Goal: Navigation & Orientation: Find specific page/section

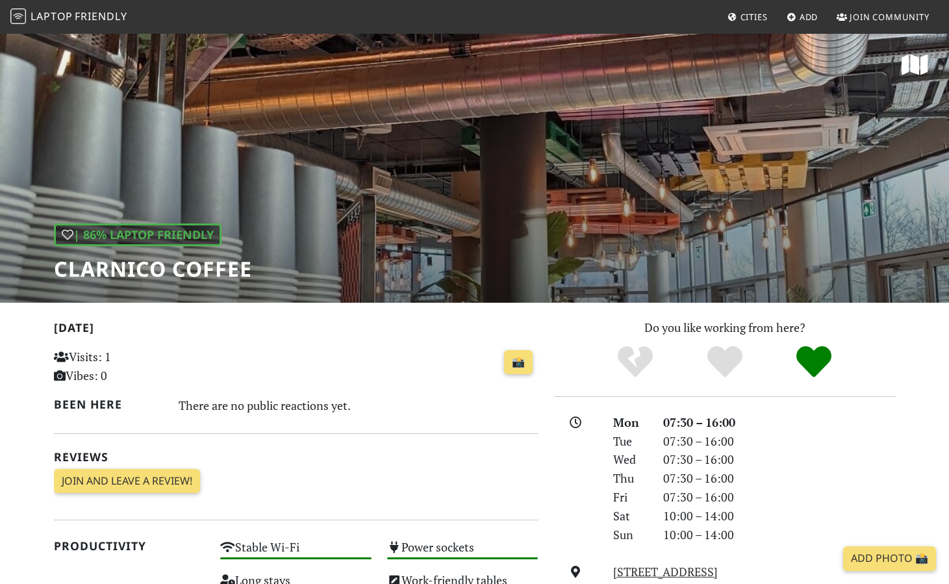
click at [109, 14] on span "Friendly" at bounding box center [101, 16] width 52 height 14
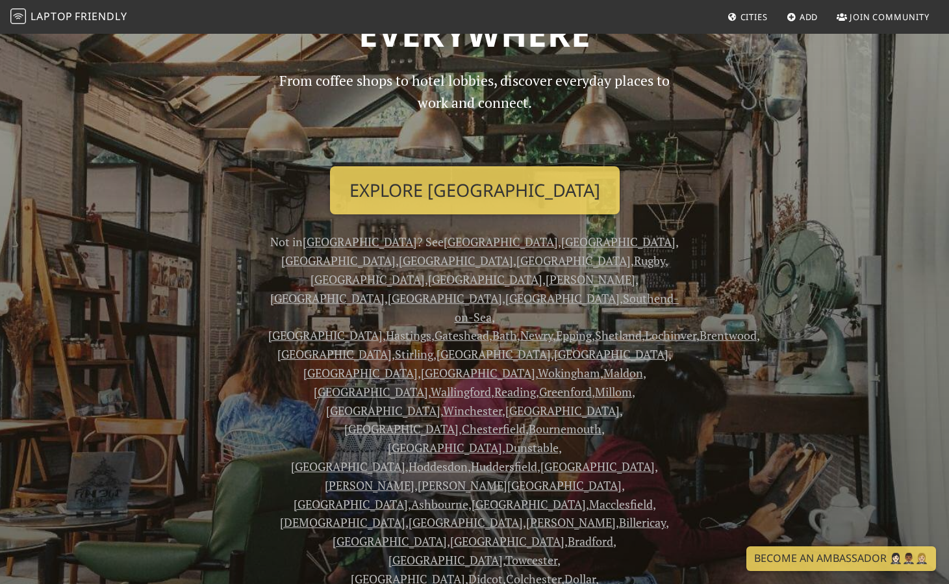
scroll to position [156, 0]
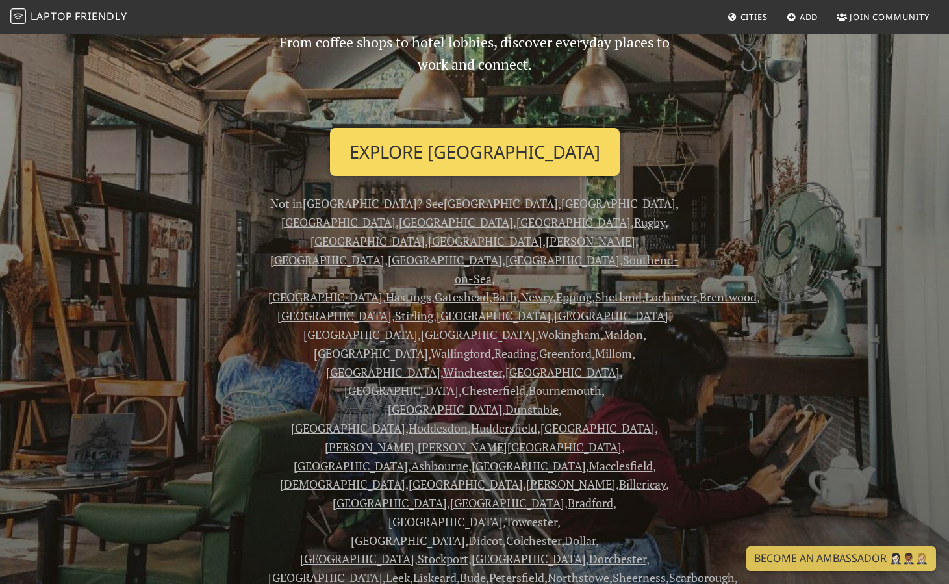
click at [436, 160] on link "Explore London" at bounding box center [475, 152] width 290 height 48
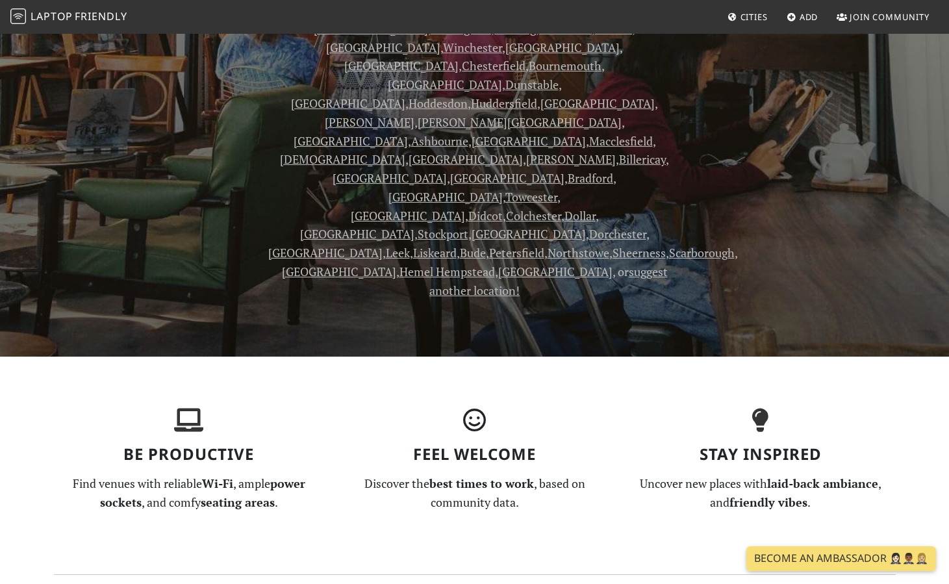
scroll to position [521, 0]
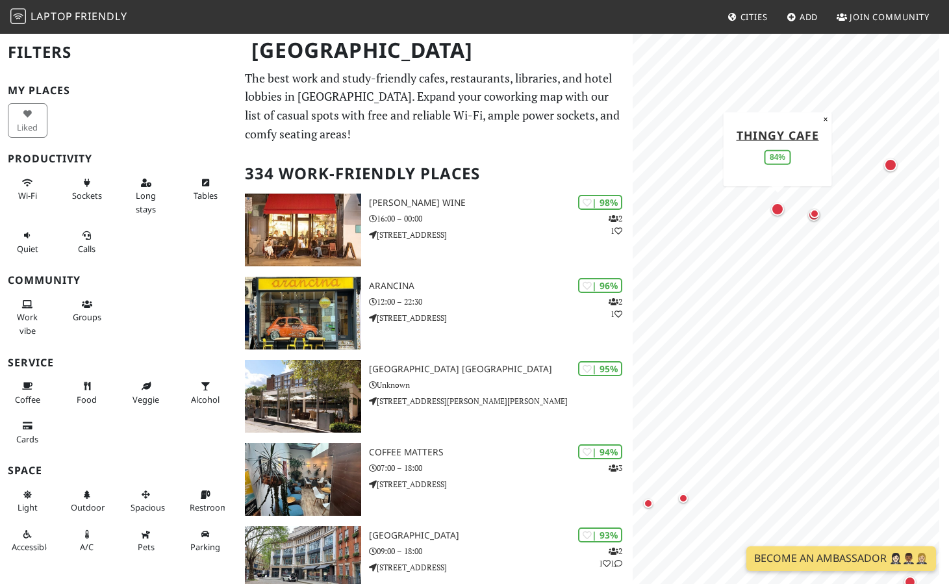
click at [778, 211] on div "Map marker" at bounding box center [777, 209] width 13 height 13
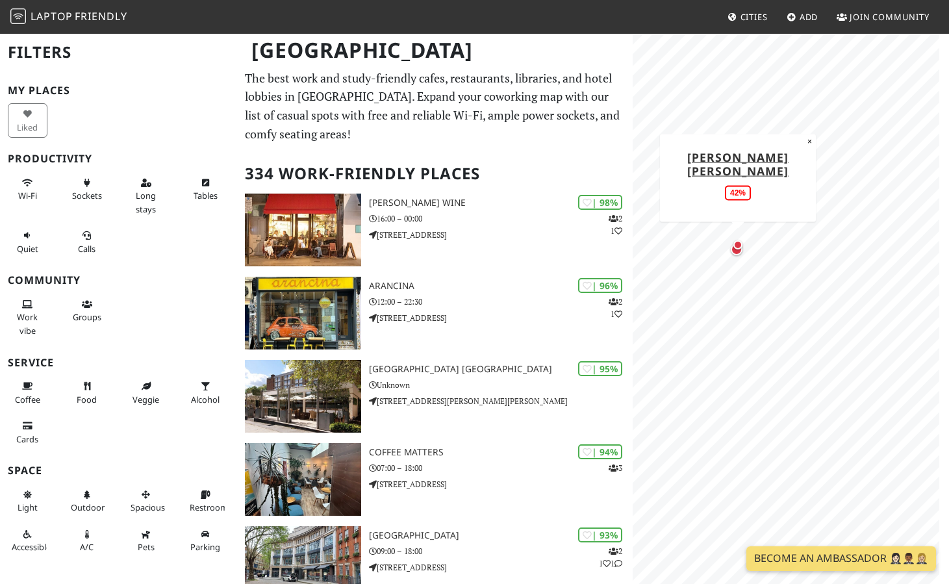
click at [738, 244] on div "Map marker" at bounding box center [738, 244] width 9 height 9
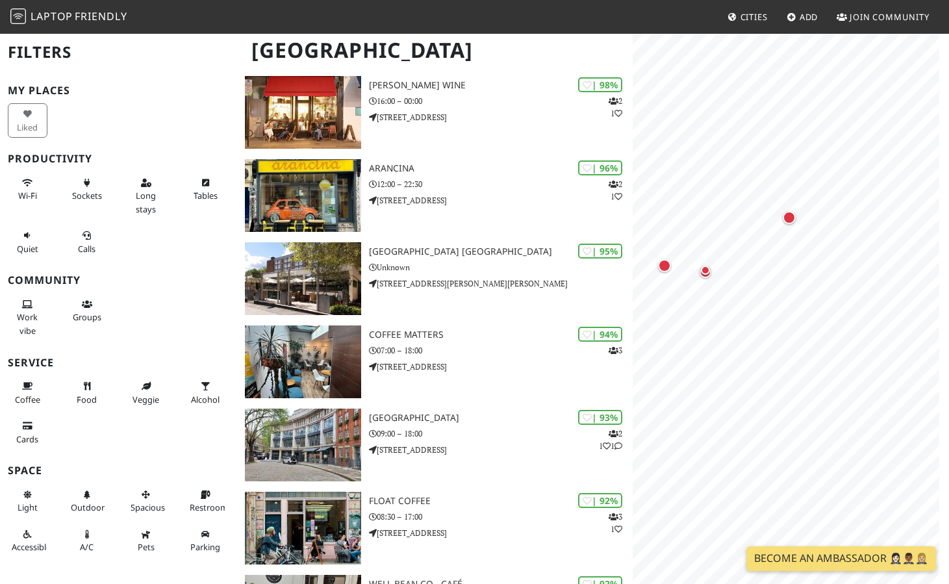
scroll to position [114, 0]
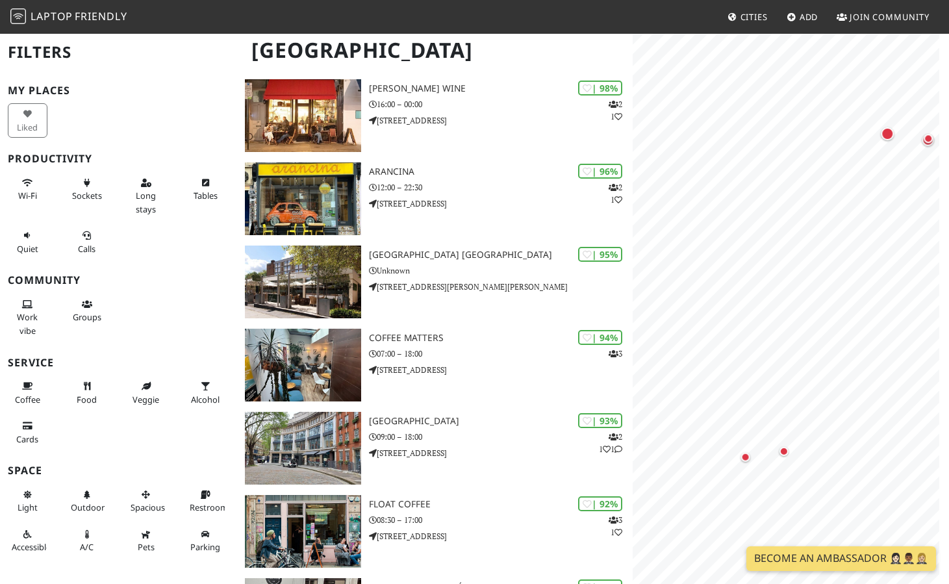
drag, startPoint x: 738, startPoint y: 243, endPoint x: 963, endPoint y: 163, distance: 238.6
click at [949, 163] on html "Laptop Friendly Cities Add Join Community London Filters My Places Liked Produc…" at bounding box center [474, 178] width 949 height 584
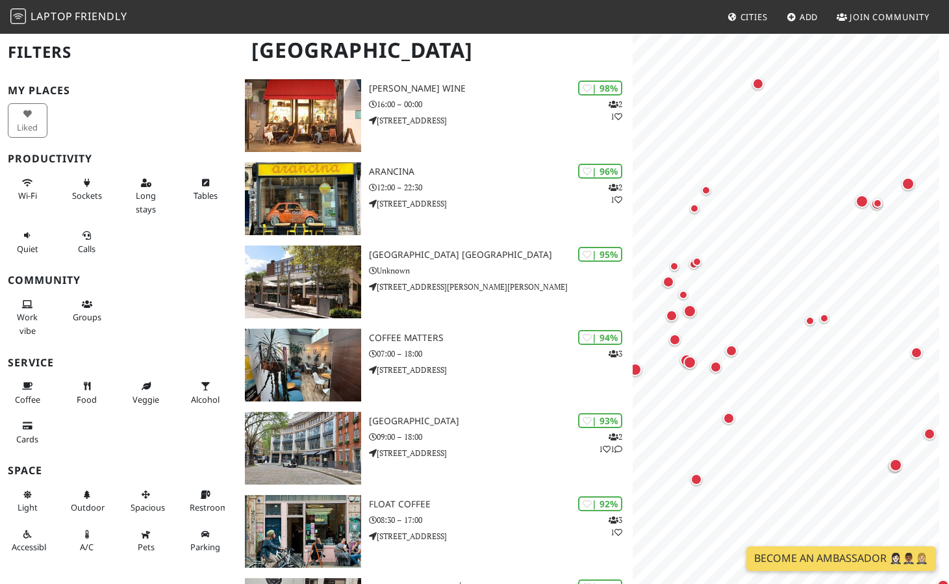
click at [841, 558] on link "Become an Ambassador 🤵🏻‍♀️🤵🏾‍♂️🤵🏼‍♀️" at bounding box center [842, 558] width 190 height 25
click at [87, 17] on span "Friendly" at bounding box center [101, 16] width 52 height 14
